Goal: Transaction & Acquisition: Book appointment/travel/reservation

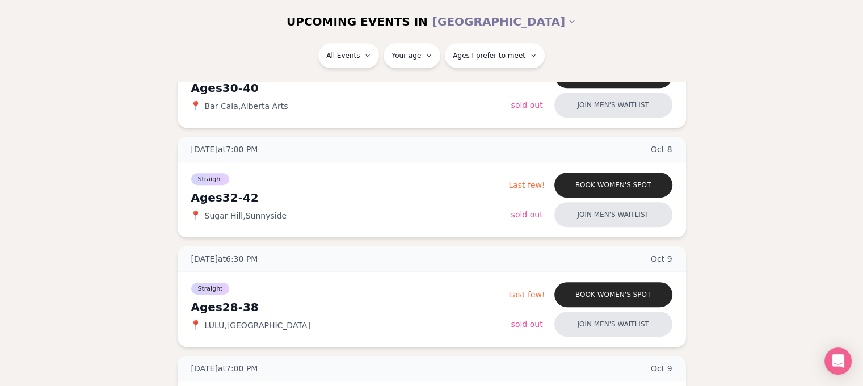
scroll to position [624, 0]
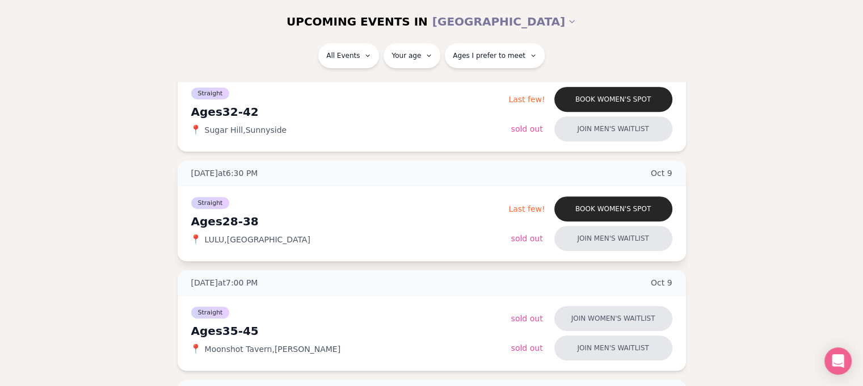
drag, startPoint x: 226, startPoint y: 225, endPoint x: 471, endPoint y: 215, distance: 245.3
click at [471, 215] on div "Ages [DEMOGRAPHIC_DATA]" at bounding box center [350, 221] width 318 height 16
click at [665, 171] on span "[DATE]" at bounding box center [662, 172] width 22 height 11
click at [225, 166] on div "[DATE] at 6:30 PM [DATE]" at bounding box center [432, 174] width 508 height 26
click at [225, 174] on span "[DATE] at 6:30 PM" at bounding box center [224, 172] width 67 height 11
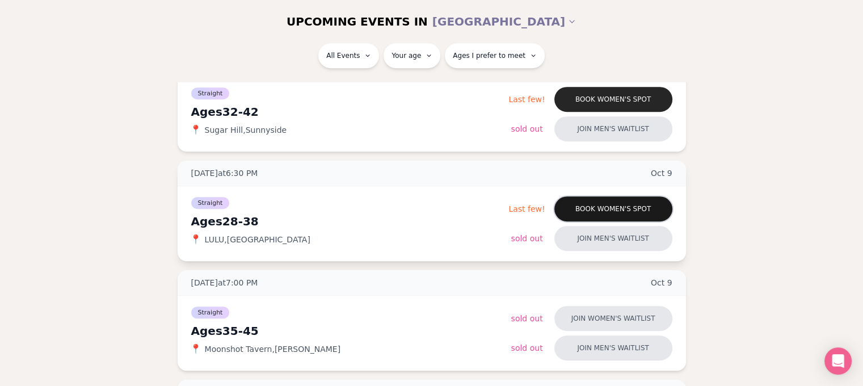
click at [629, 208] on button "Book women's spot" at bounding box center [613, 208] width 118 height 25
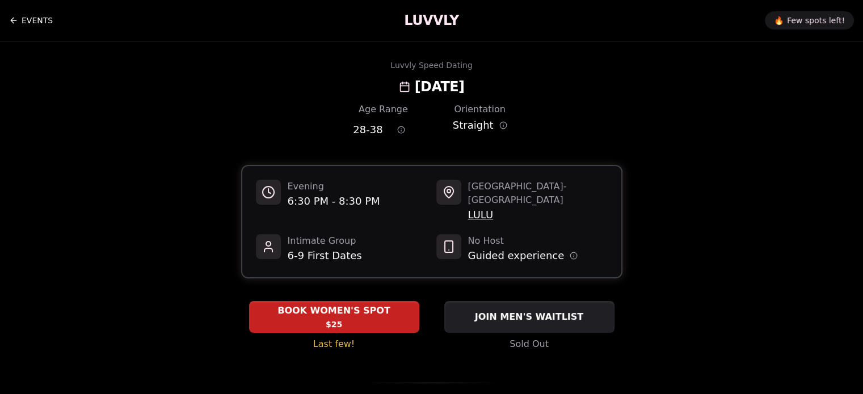
click at [13, 18] on icon "Back to events" at bounding box center [12, 20] width 3 height 5
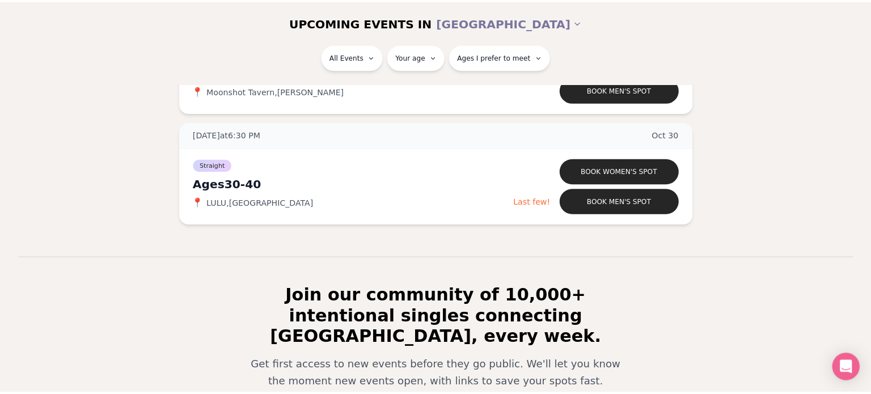
scroll to position [3234, 0]
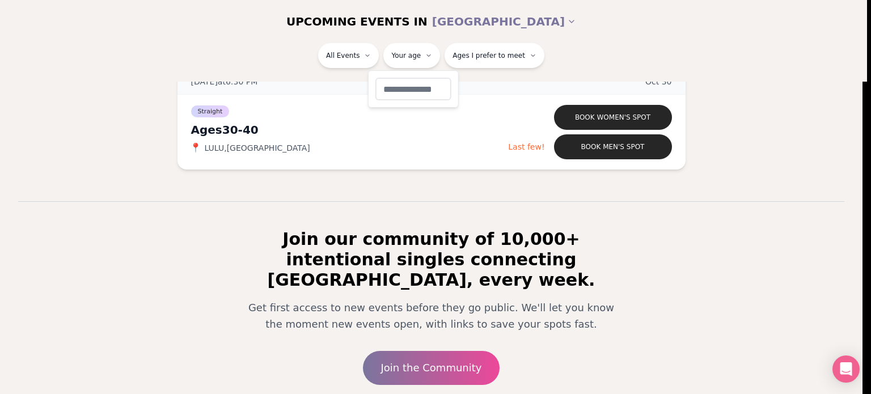
type input "**"
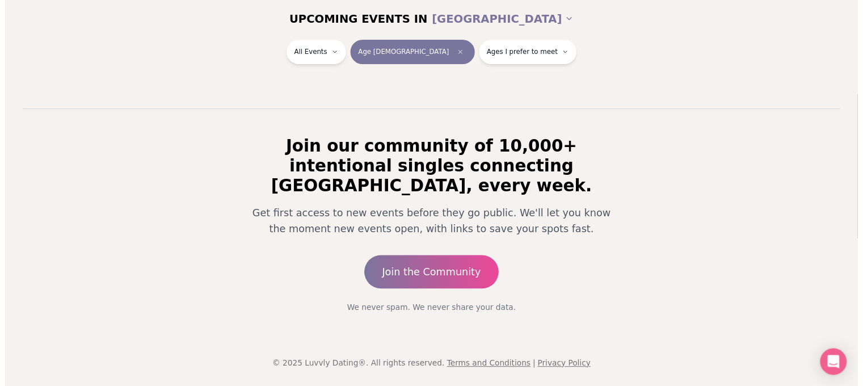
scroll to position [178, 0]
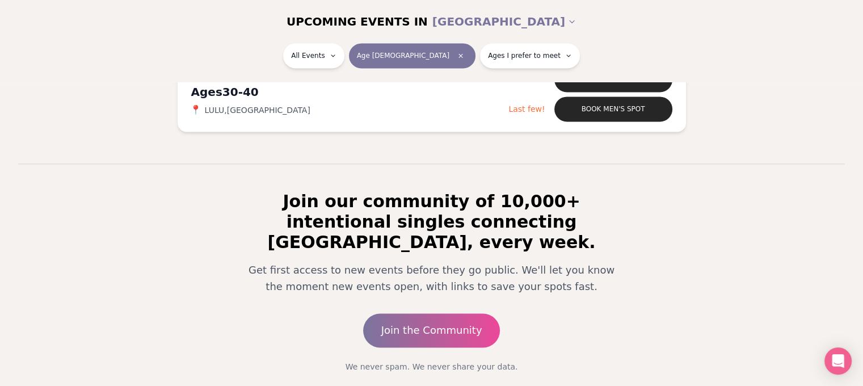
scroll to position [1668, 0]
